Goal: Participate in discussion: Engage in conversation with other users on a specific topic

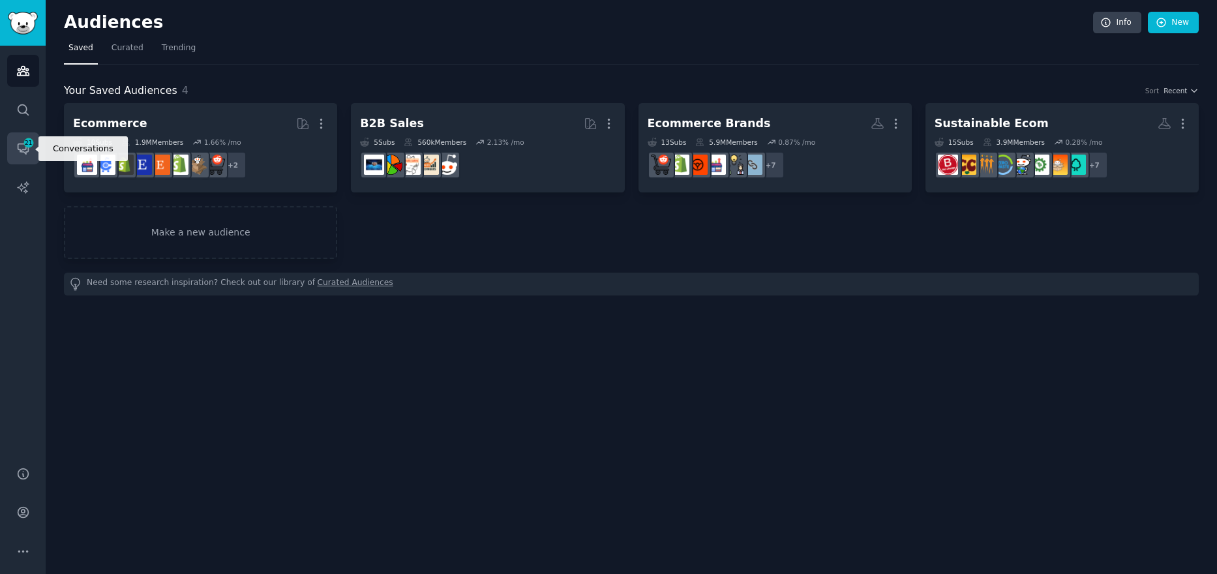
click at [23, 148] on icon "Sidebar" at bounding box center [29, 143] width 12 height 12
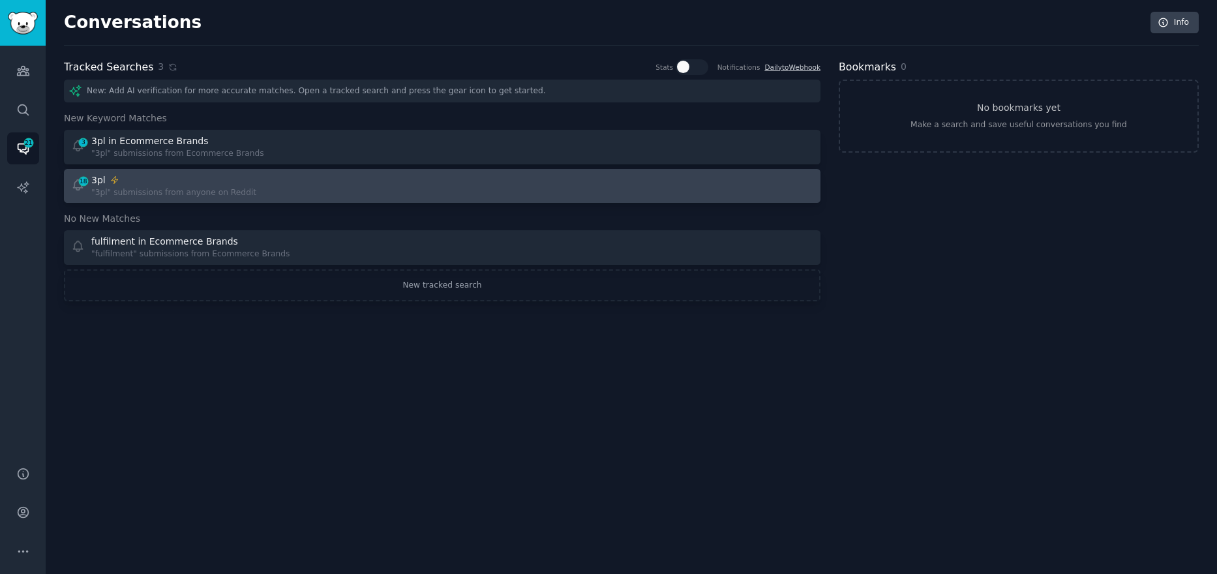
click at [335, 189] on div "18 3pl "3pl" submissions from anyone on Reddit" at bounding box center [252, 185] width 363 height 25
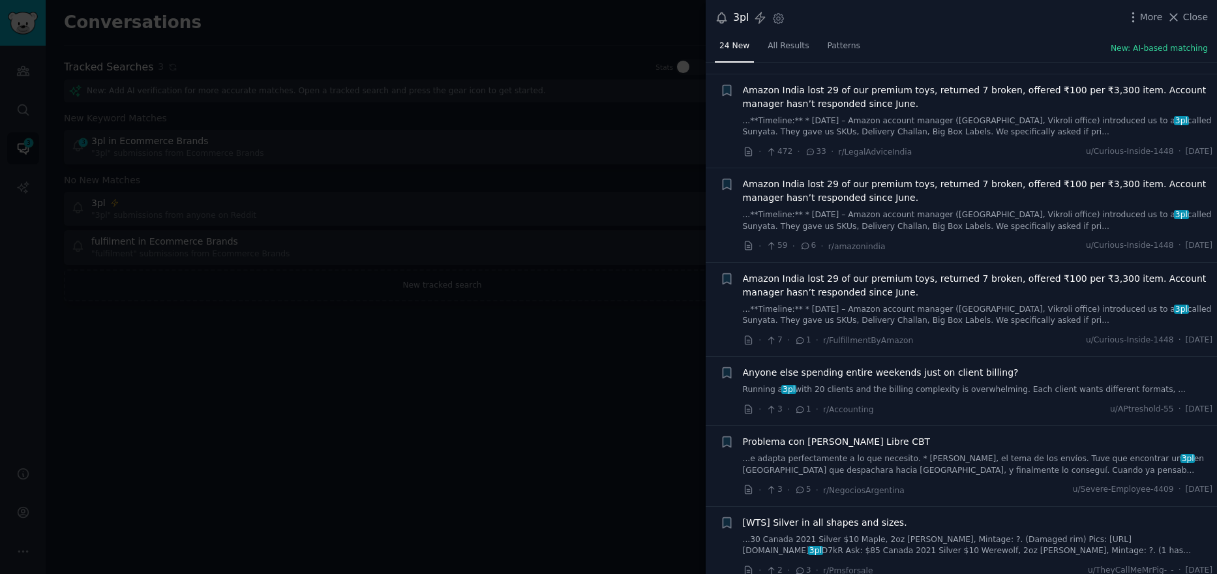
scroll to position [1405, 0]
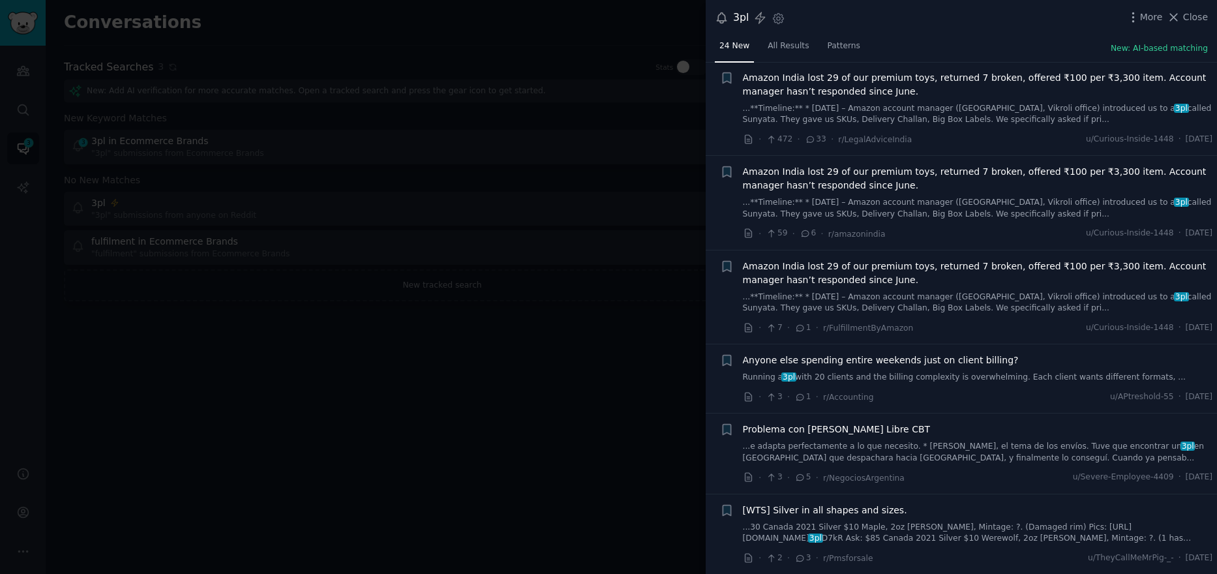
click at [862, 359] on span "Anyone else spending entire weekends just on client billing?" at bounding box center [881, 361] width 276 height 14
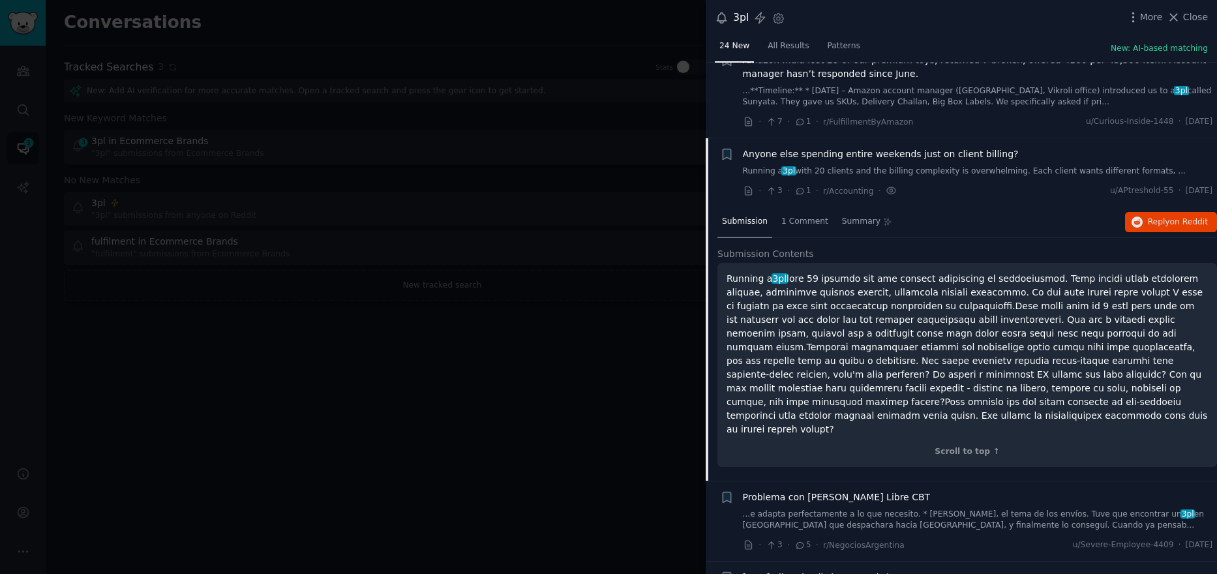
scroll to position [1651, 0]
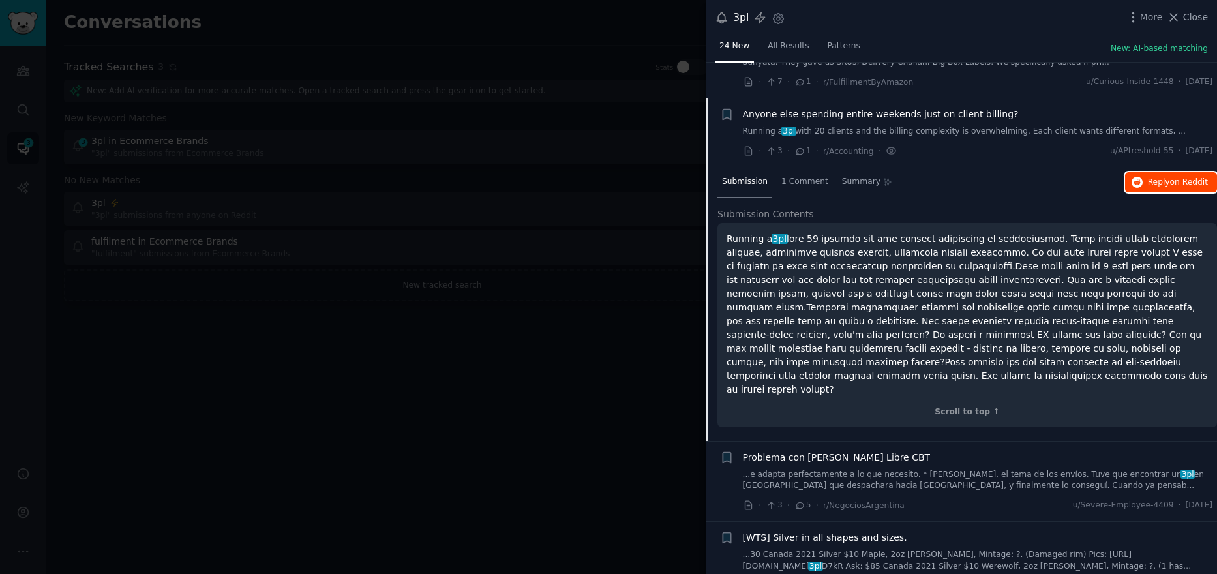
click at [1156, 186] on span "Reply on Reddit" at bounding box center [1178, 183] width 60 height 12
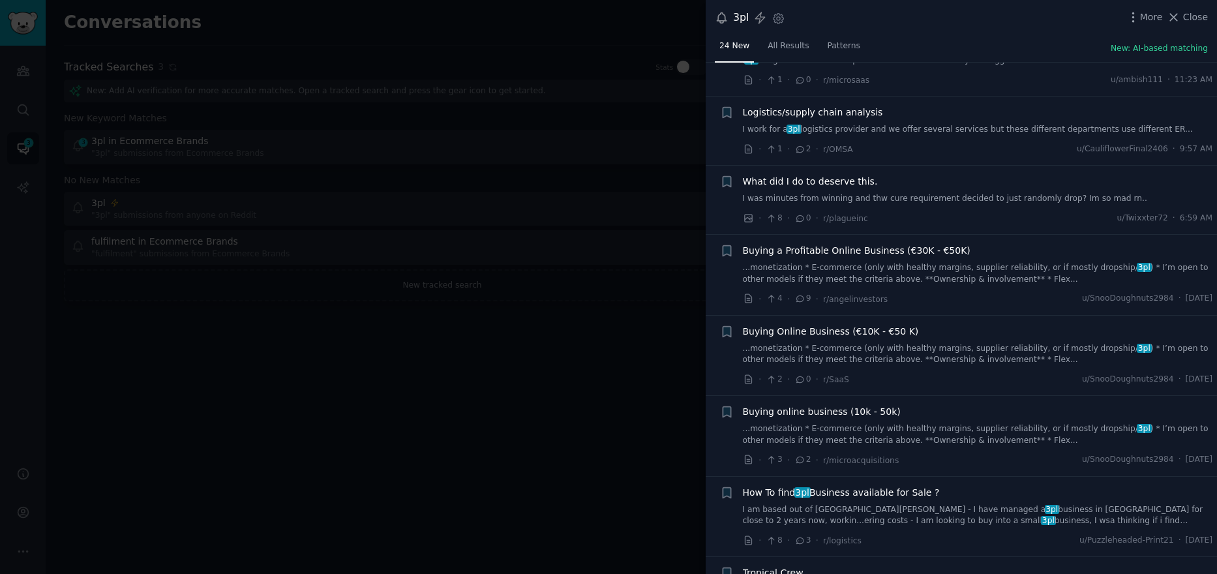
scroll to position [0, 0]
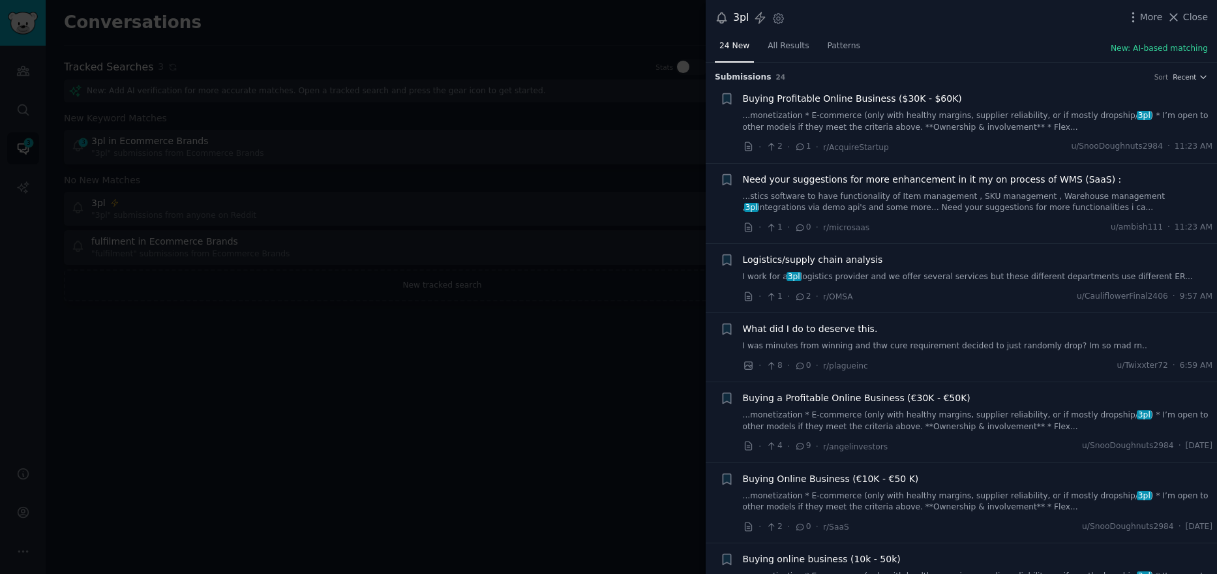
click at [573, 423] on div at bounding box center [608, 287] width 1217 height 574
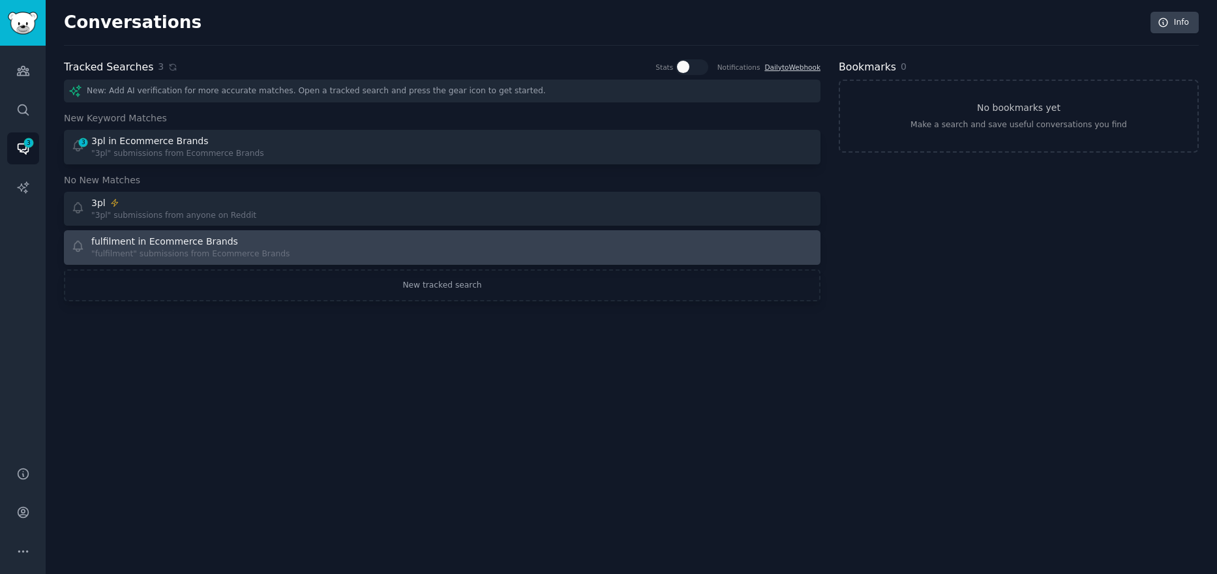
click at [264, 254] on div ""fulfilment" submissions from Ecommerce Brands" at bounding box center [190, 254] width 198 height 12
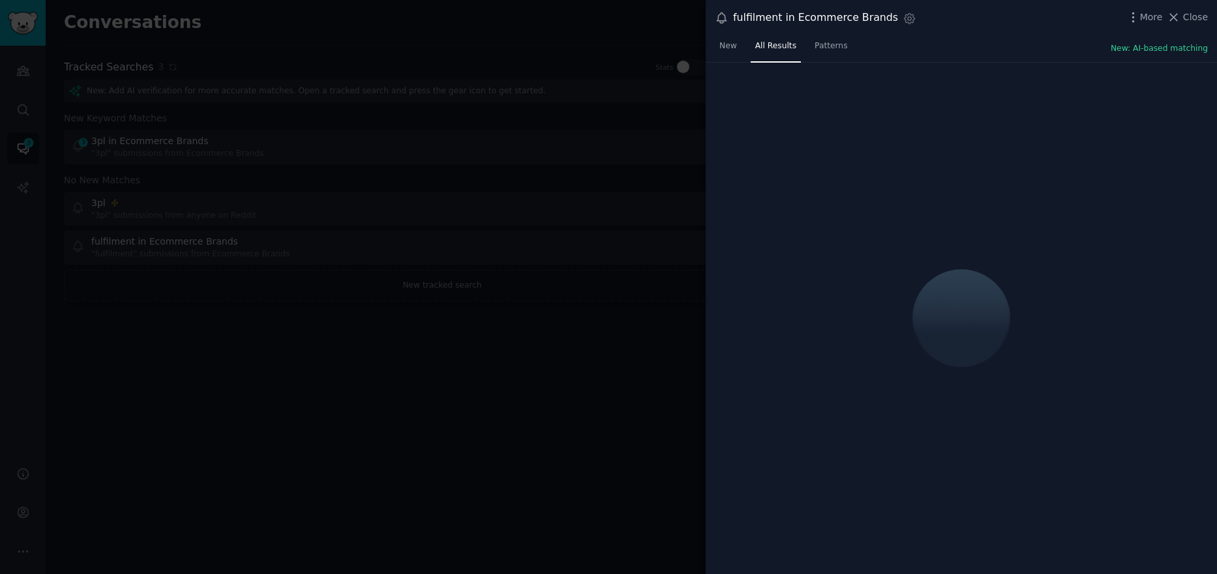
click at [570, 423] on div at bounding box center [608, 287] width 1217 height 574
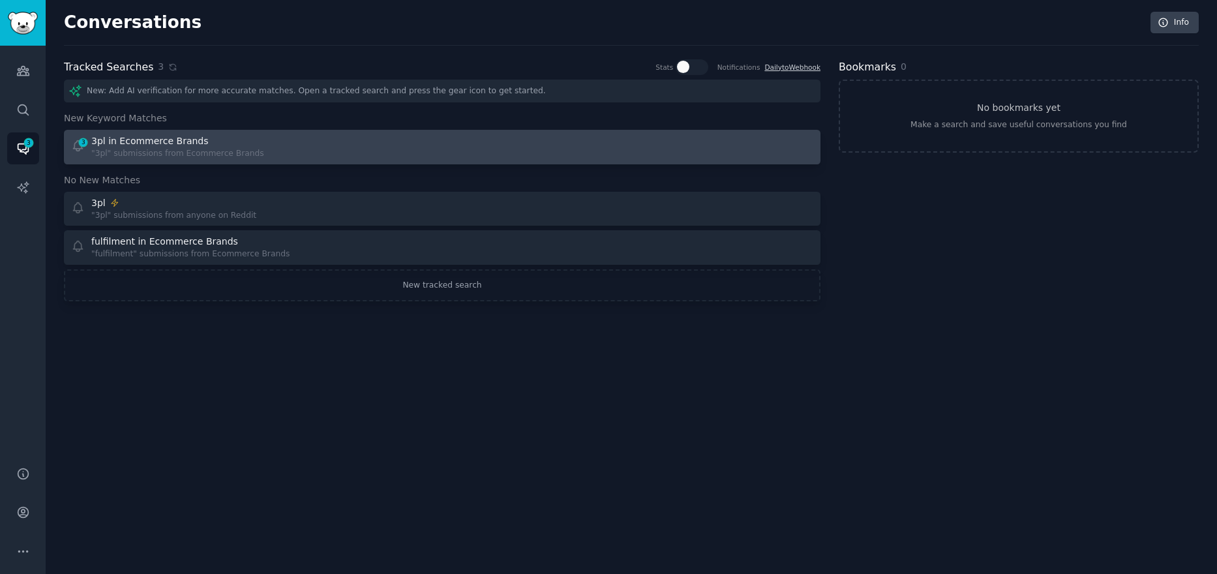
click at [208, 143] on div "3pl in Ecommerce Brands" at bounding box center [177, 141] width 173 height 14
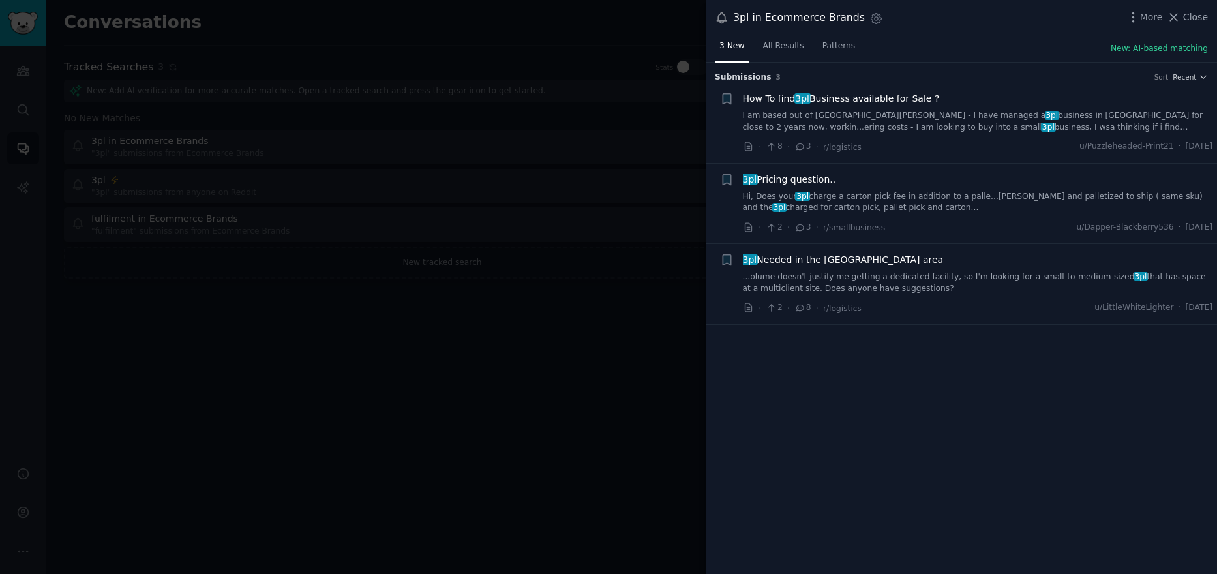
click at [400, 393] on div at bounding box center [608, 287] width 1217 height 574
